Goal: Transaction & Acquisition: Purchase product/service

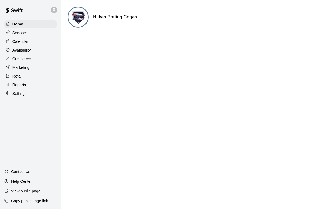
click at [22, 41] on p "Calendar" at bounding box center [20, 41] width 16 height 5
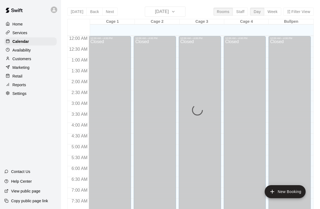
scroll to position [325, 0]
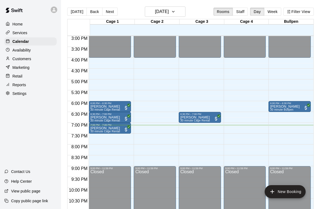
click at [24, 52] on p "Availability" at bounding box center [21, 49] width 18 height 5
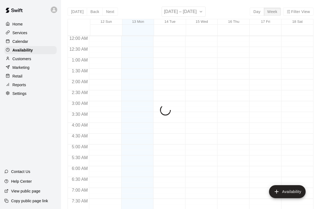
scroll to position [341, 0]
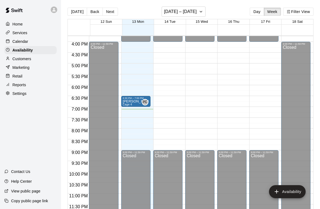
click at [29, 61] on p "Customers" at bounding box center [21, 58] width 19 height 5
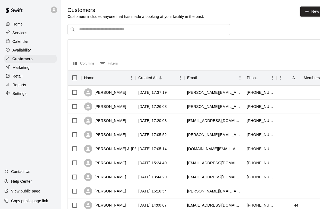
click at [124, 29] on input "Search customers by name or email" at bounding box center [152, 29] width 150 height 5
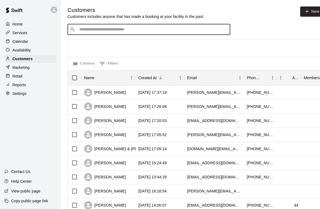
click at [122, 32] on input "Search customers by name or email" at bounding box center [152, 29] width 150 height 5
type input "***"
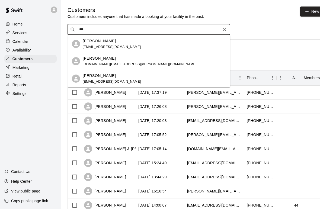
click at [98, 48] on span "[EMAIL_ADDRESS][DOMAIN_NAME]" at bounding box center [112, 47] width 58 height 4
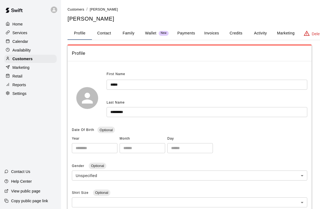
scroll to position [0, 14]
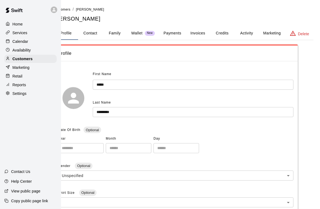
click at [222, 34] on button "Credits" at bounding box center [222, 33] width 24 height 13
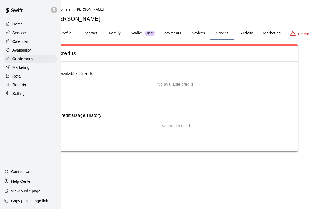
scroll to position [0, 0]
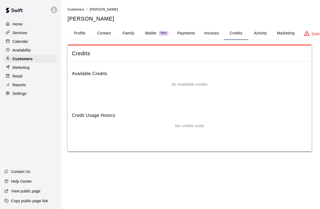
click at [102, 33] on button "Contact" at bounding box center [104, 33] width 24 height 13
select select "**"
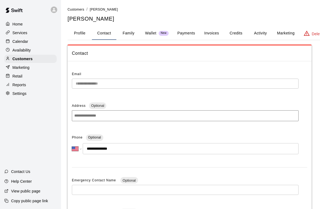
click at [19, 76] on p "Retail" at bounding box center [17, 75] width 10 height 5
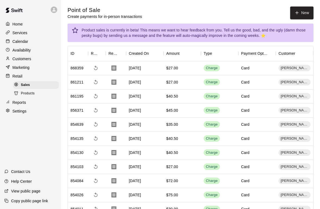
click at [27, 97] on div "Products" at bounding box center [36, 94] width 46 height 8
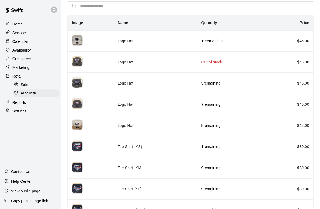
scroll to position [42, 0]
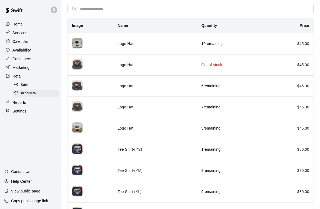
click at [288, 86] on td "$ 45.00" at bounding box center [289, 85] width 47 height 21
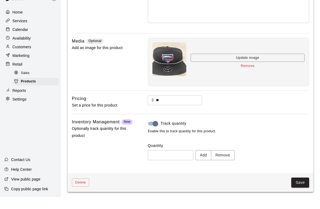
scroll to position [98, 0]
click at [24, 82] on span "Sales" at bounding box center [25, 84] width 9 height 5
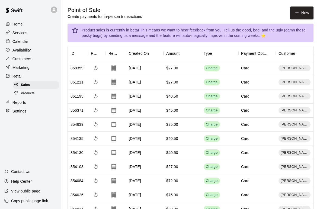
click at [300, 9] on button "New" at bounding box center [301, 13] width 23 height 13
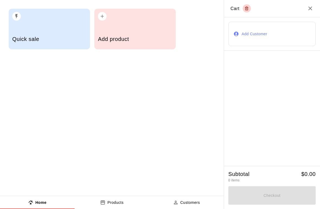
click at [118, 21] on div "Add product" at bounding box center [134, 29] width 81 height 41
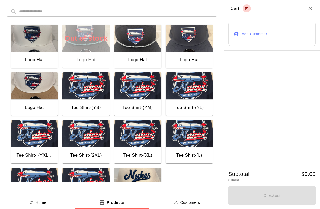
click at [134, 51] on img "button" at bounding box center [137, 38] width 47 height 27
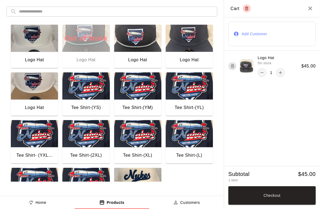
click at [262, 31] on button "Add Customer" at bounding box center [271, 34] width 87 height 25
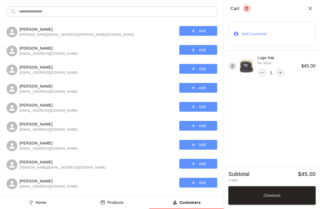
click at [155, 10] on input "text" at bounding box center [116, 12] width 194 height 10
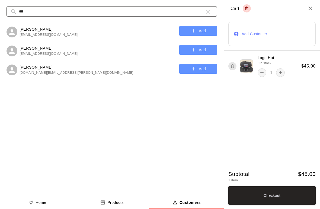
type input "***"
click at [204, 29] on button "Add" at bounding box center [198, 31] width 38 height 10
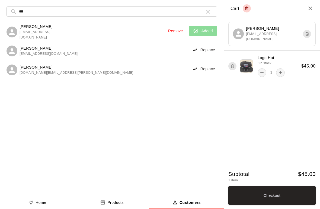
click at [299, 197] on button "Checkout" at bounding box center [271, 195] width 87 height 18
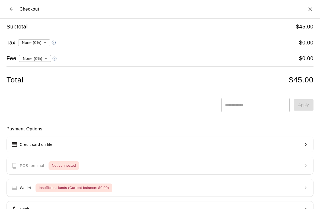
click at [301, 145] on button "Credit card on file" at bounding box center [160, 145] width 307 height 16
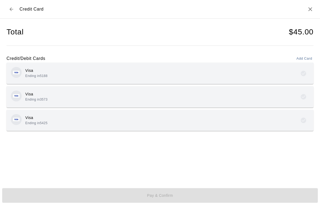
click at [74, 70] on div "Visa Ending in 5188" at bounding box center [160, 73] width 298 height 13
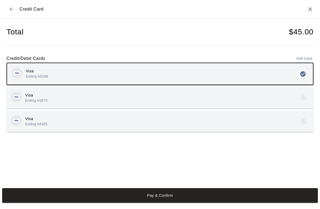
click at [162, 195] on button "Pay & Confirm" at bounding box center [159, 195] width 315 height 15
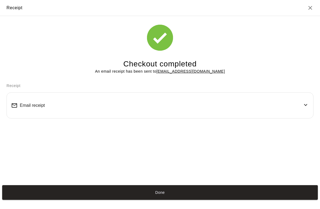
click at [301, 100] on div "Email receipt" at bounding box center [159, 105] width 297 height 17
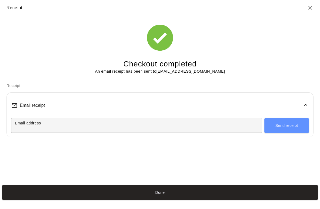
click at [197, 70] on u "[EMAIL_ADDRESS][DOMAIN_NAME]" at bounding box center [190, 71] width 69 height 4
click at [197, 72] on u "[EMAIL_ADDRESS][DOMAIN_NAME]" at bounding box center [190, 71] width 69 height 4
click at [310, 8] on icon "Close" at bounding box center [310, 8] width 4 height 4
